Goal: Entertainment & Leisure: Consume media (video, audio)

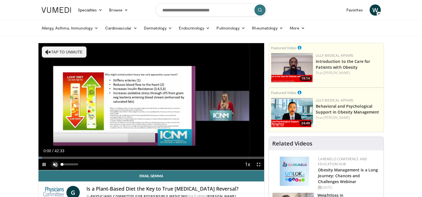
click at [52, 164] on span "Video Player" at bounding box center [55, 164] width 11 height 11
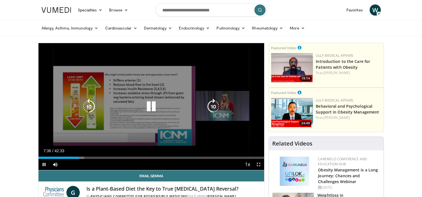
click at [150, 110] on icon "Video Player" at bounding box center [151, 107] width 16 height 16
click at [202, 134] on div "10 seconds Tap to unmute" at bounding box center [151, 106] width 226 height 127
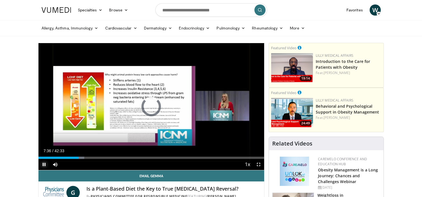
click at [44, 166] on span "Video Player" at bounding box center [43, 164] width 11 height 11
click at [42, 164] on span "Video Player" at bounding box center [43, 164] width 11 height 11
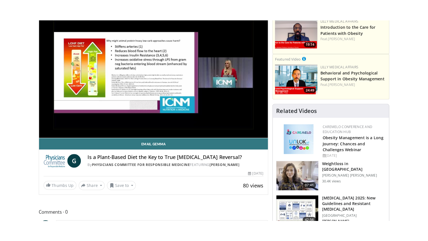
scroll to position [56, 0]
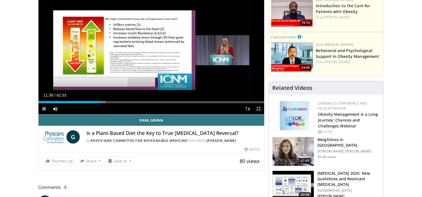
click at [258, 108] on span "Video Player" at bounding box center [258, 108] width 11 height 11
click at [258, 109] on span "Video Player" at bounding box center [258, 108] width 11 height 11
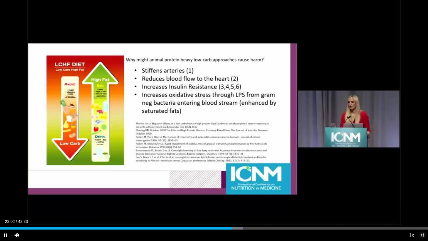
click at [422, 197] on span "Video Player" at bounding box center [422, 235] width 11 height 11
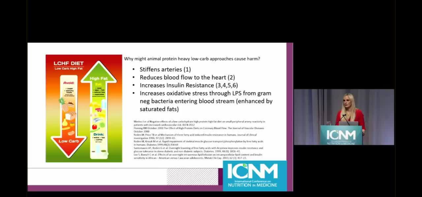
scroll to position [16, 0]
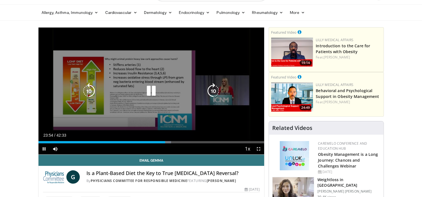
click at [231, 117] on div "10 seconds Tap to unmute" at bounding box center [151, 91] width 226 height 127
